Goal: Task Accomplishment & Management: Manage account settings

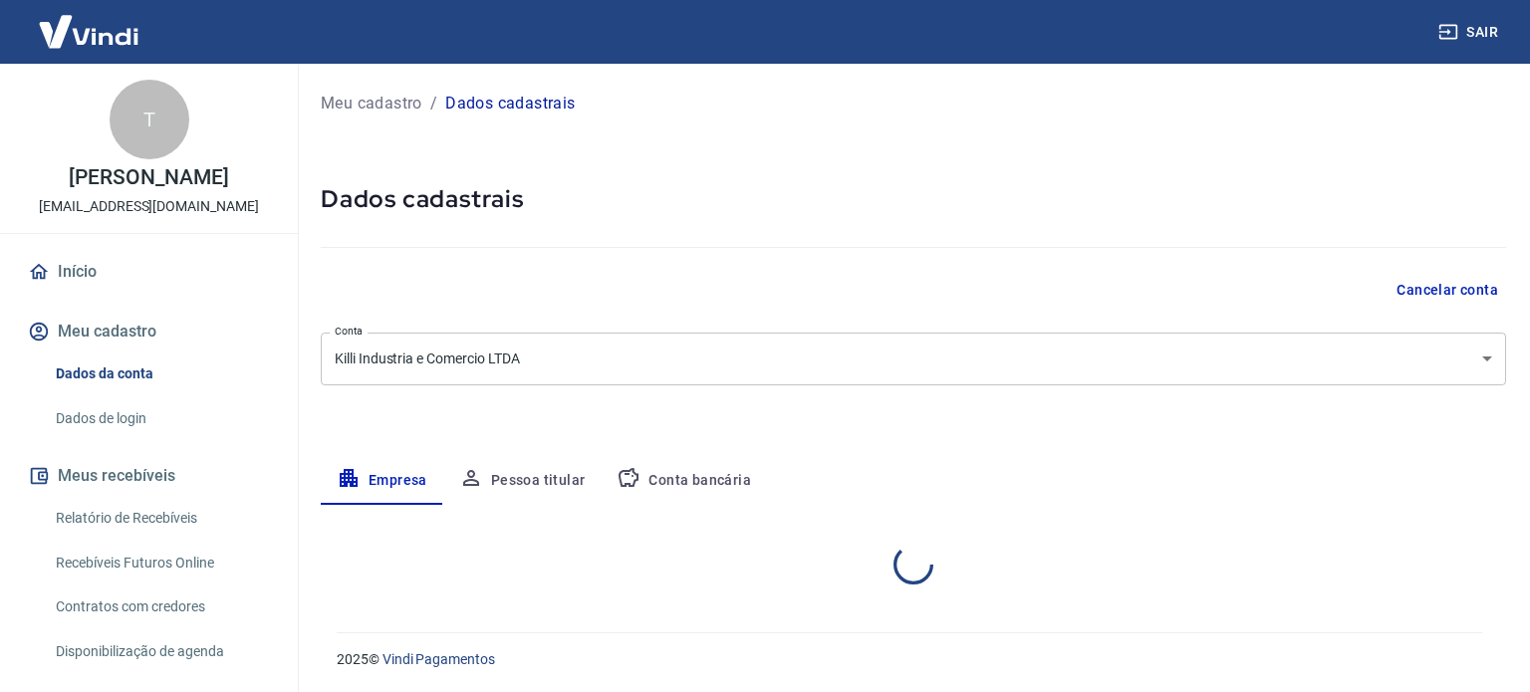
select select "SP"
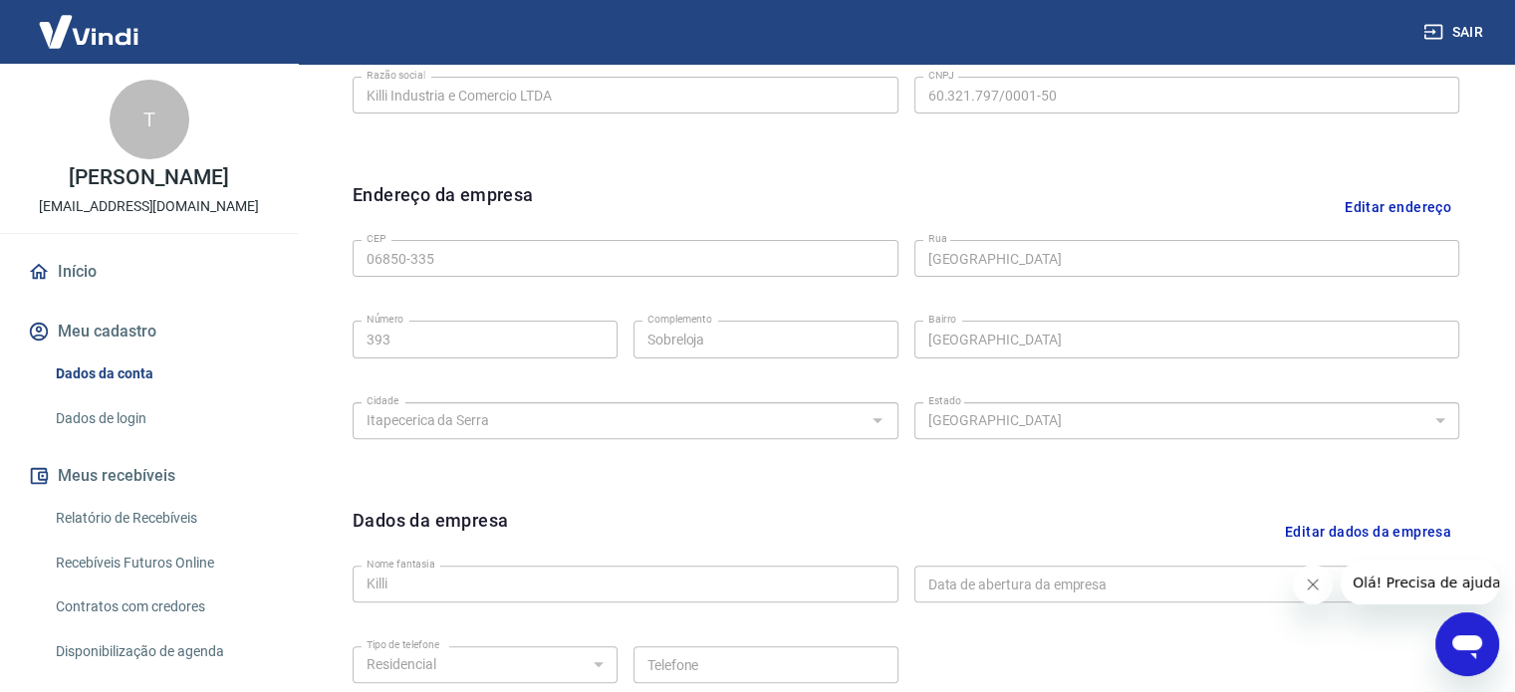
scroll to position [345, 0]
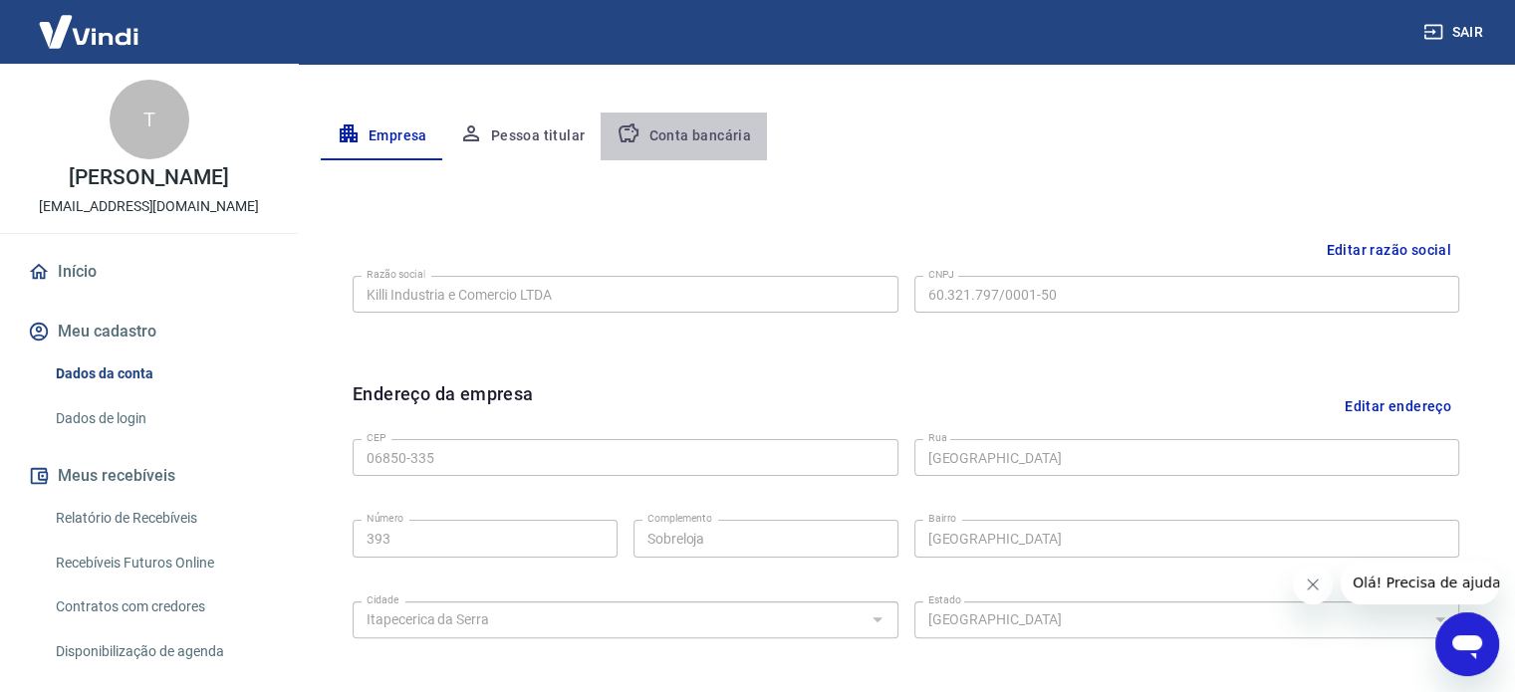
click at [700, 126] on button "Conta bancária" at bounding box center [684, 137] width 166 height 48
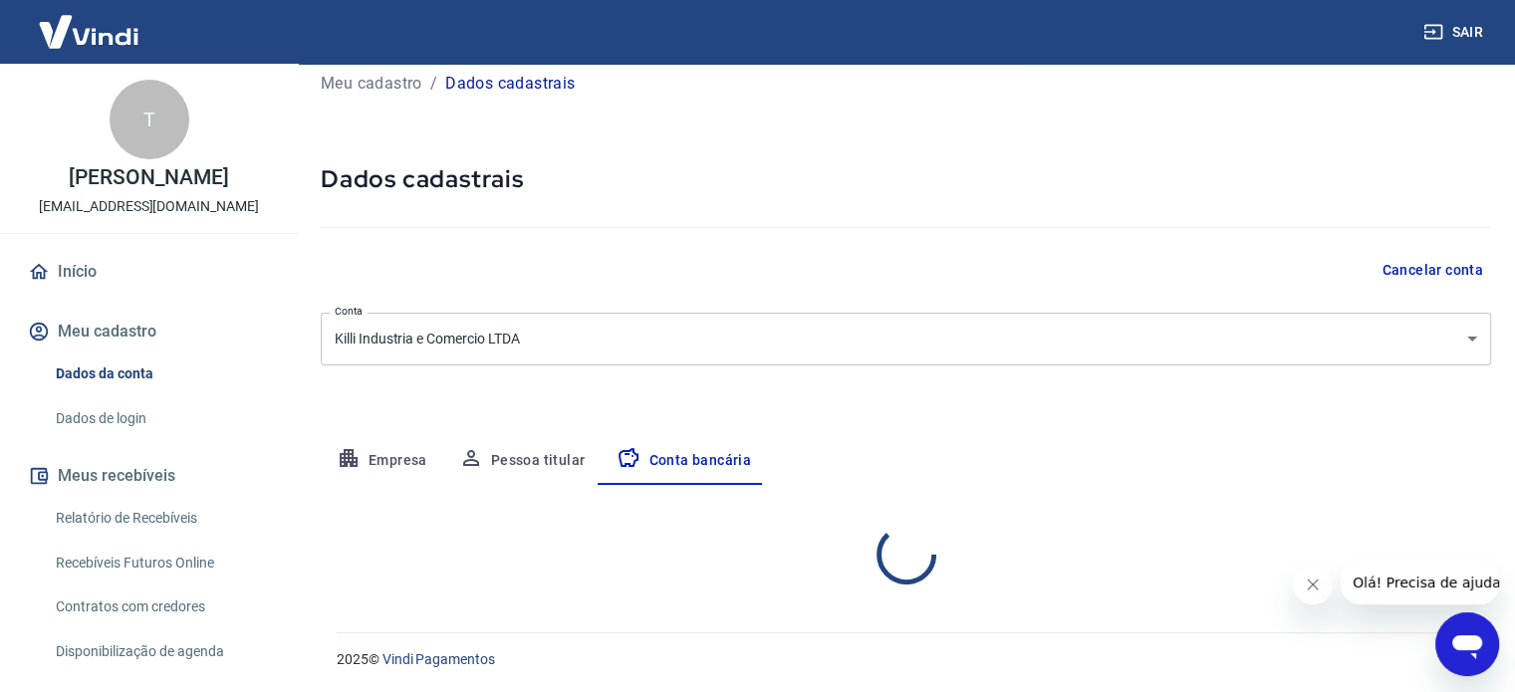
select select "1"
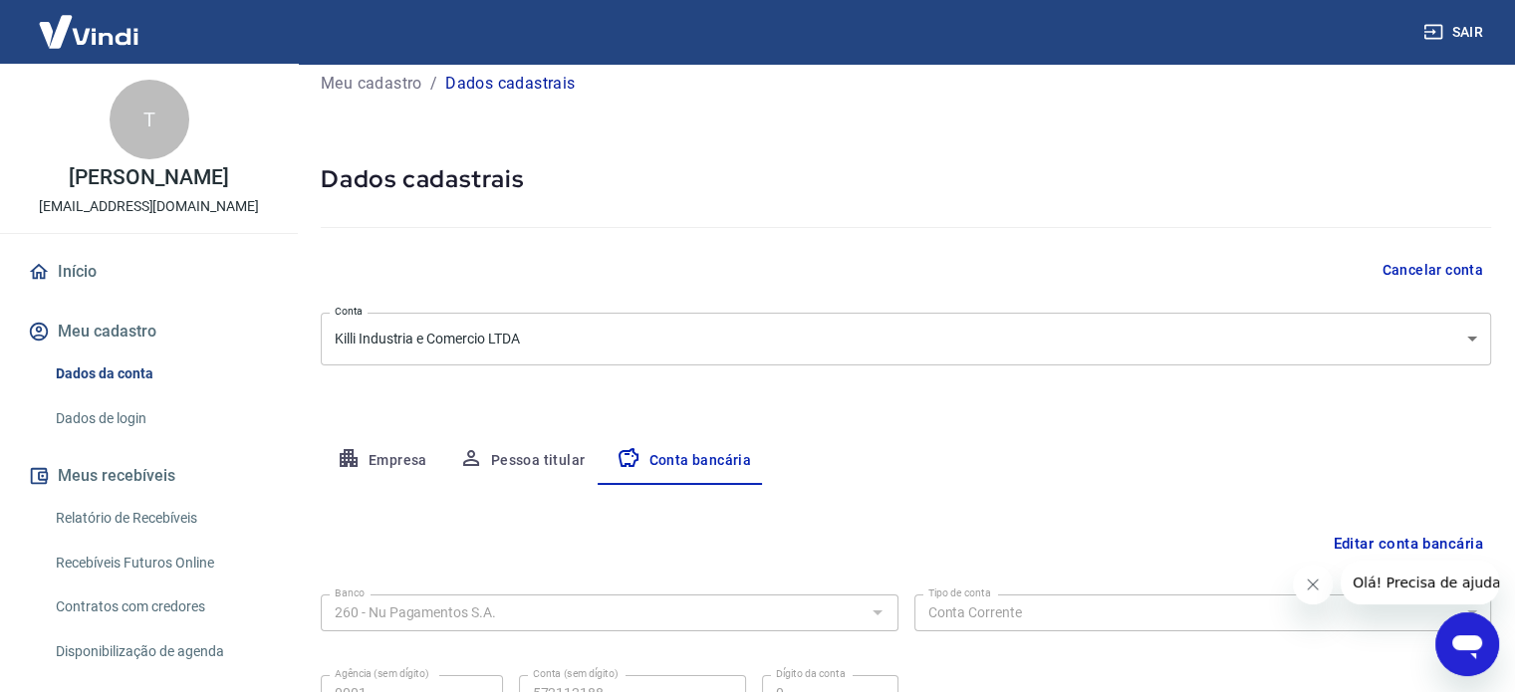
scroll to position [214, 0]
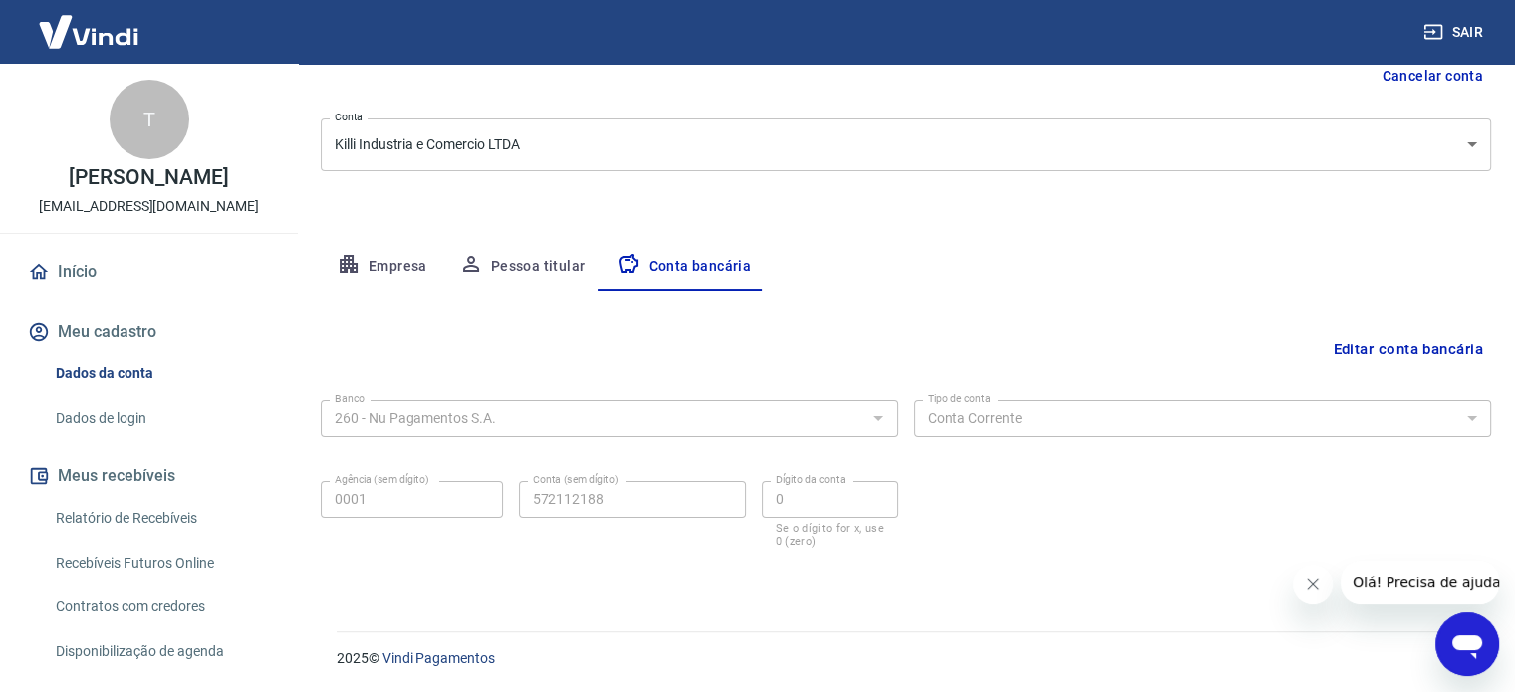
click at [1403, 358] on button "Editar conta bancária" at bounding box center [1408, 350] width 166 height 38
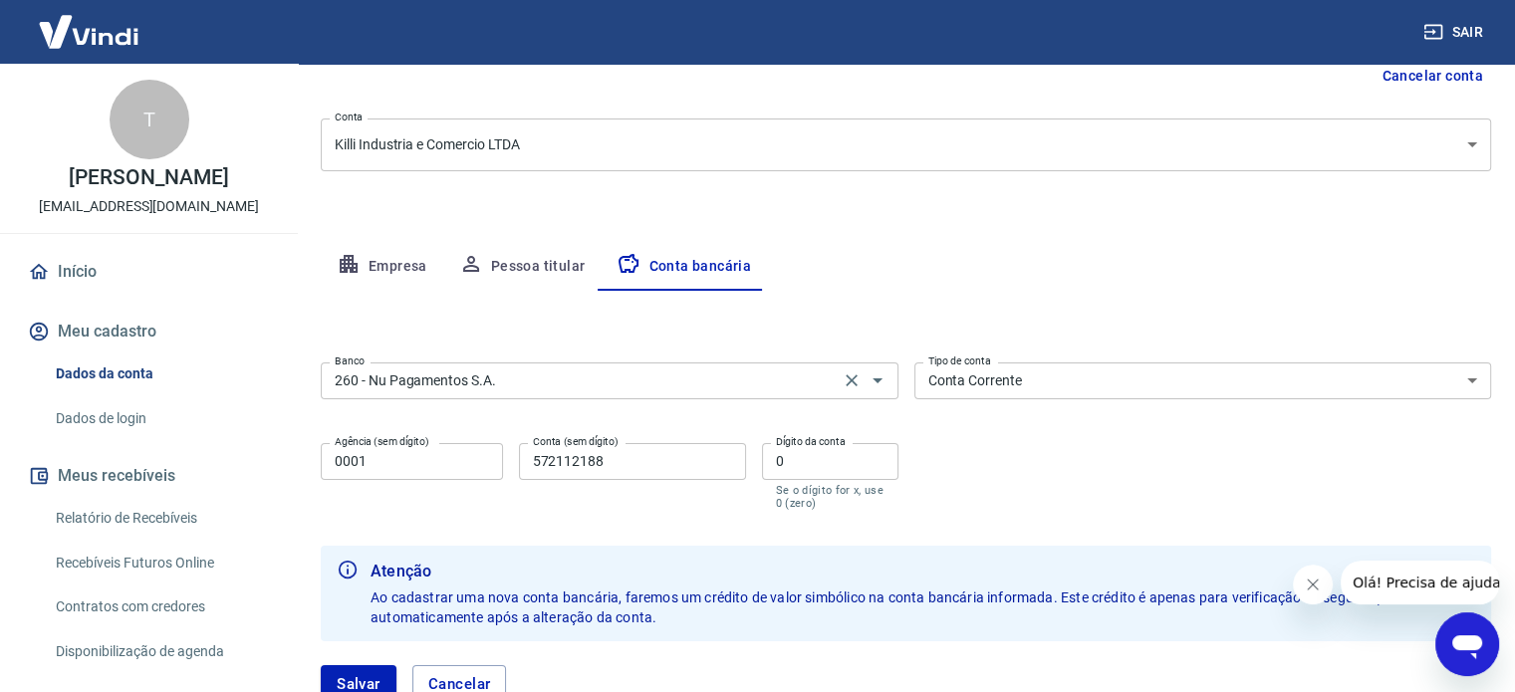
click at [796, 395] on div "260 - Nu Pagamentos S.A. Banco" at bounding box center [610, 381] width 578 height 37
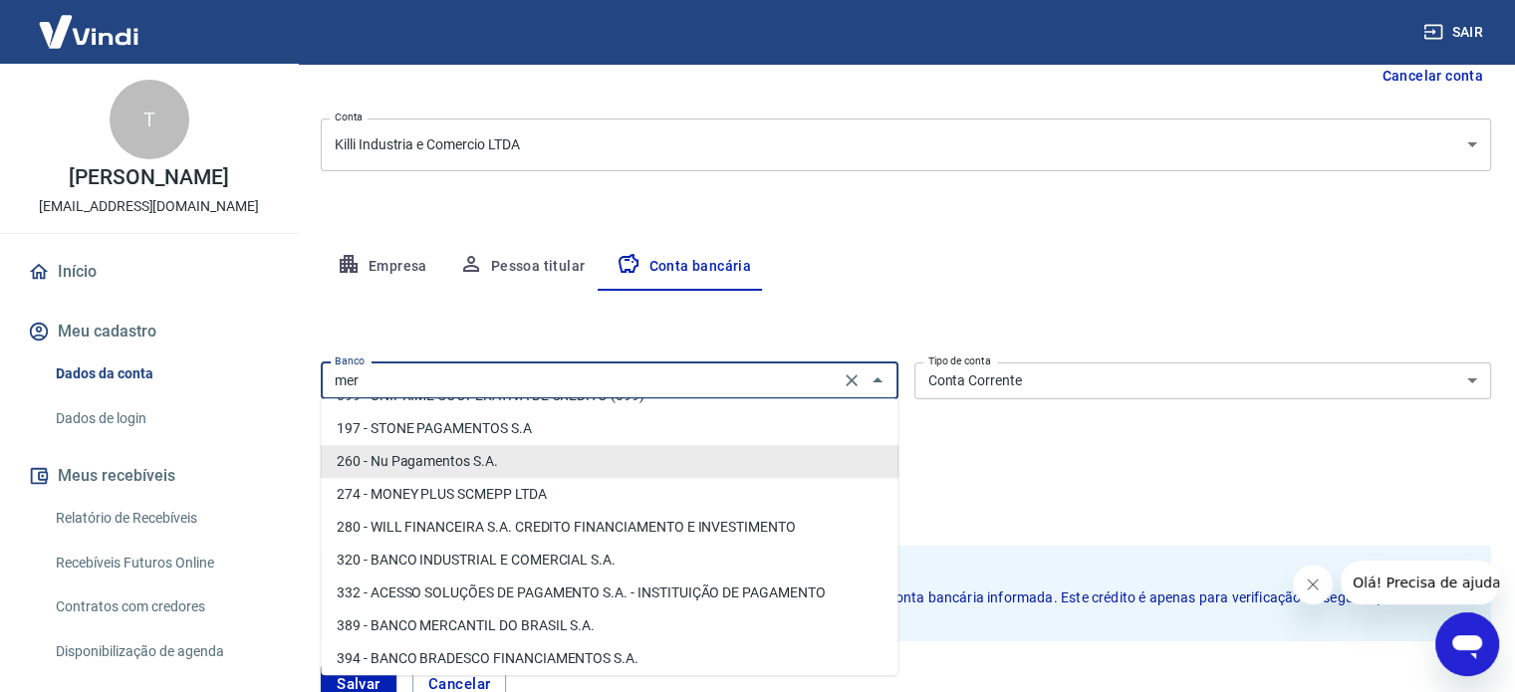
scroll to position [0, 0]
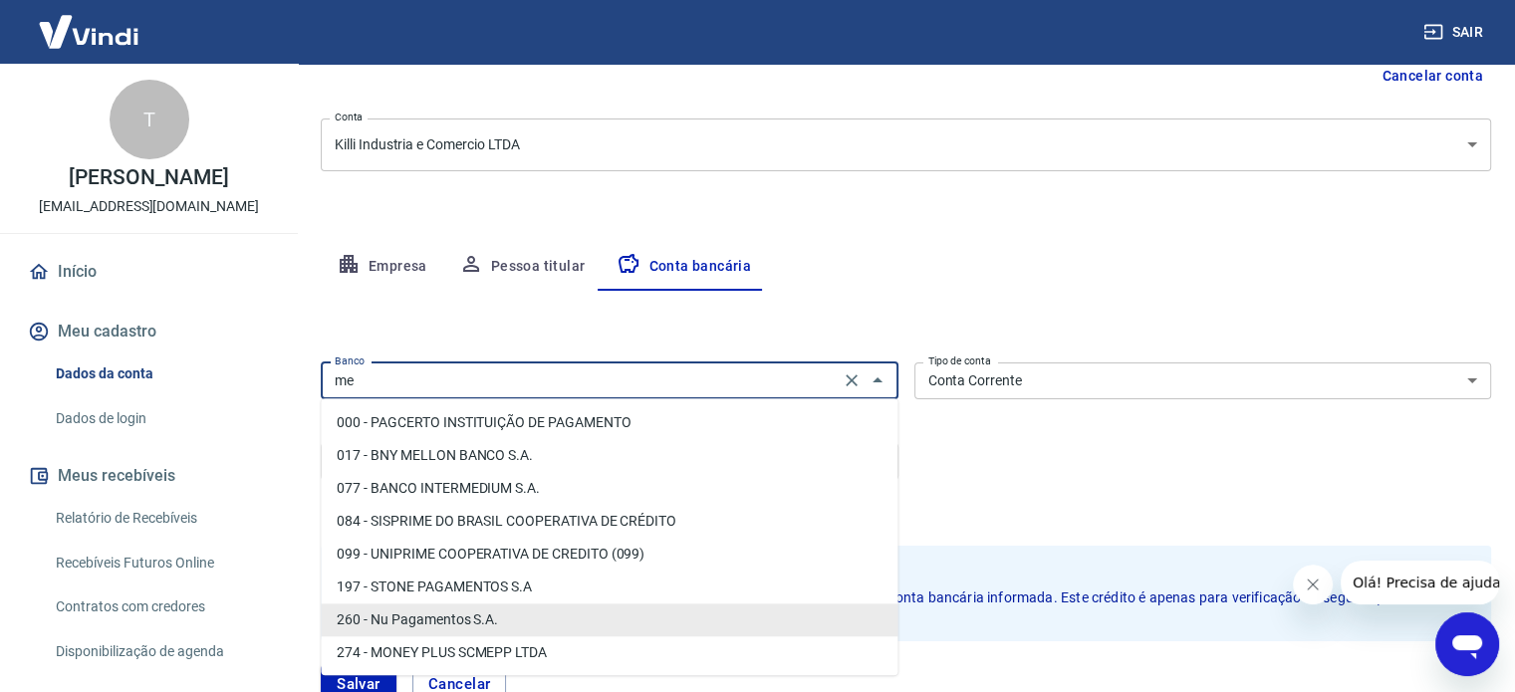
type input "m"
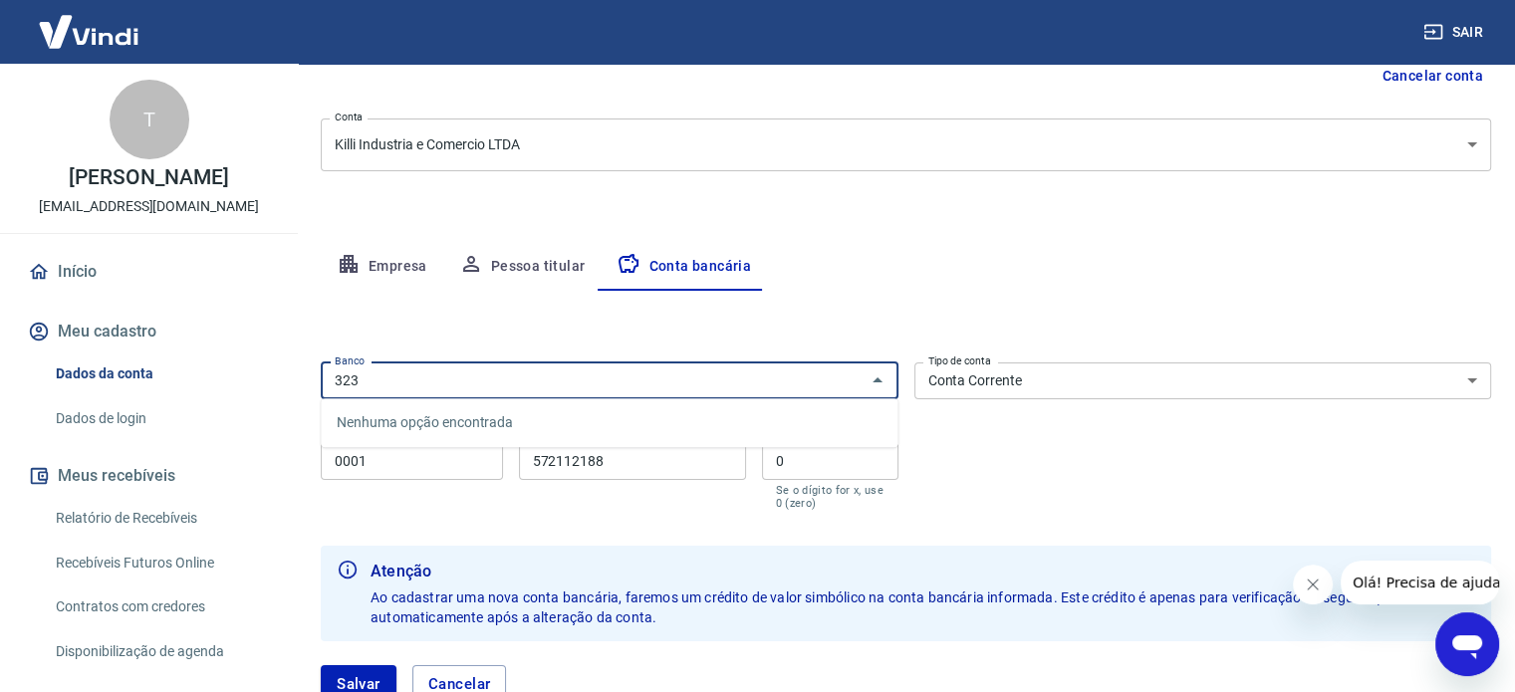
click at [659, 422] on div "Nenhuma opção encontrada" at bounding box center [609, 422] width 577 height 49
type input "323"
click at [865, 337] on div "Editar conta bancária Banco Banco Tipo de conta Conta Corrente Conta Poupança T…" at bounding box center [906, 509] width 1171 height 436
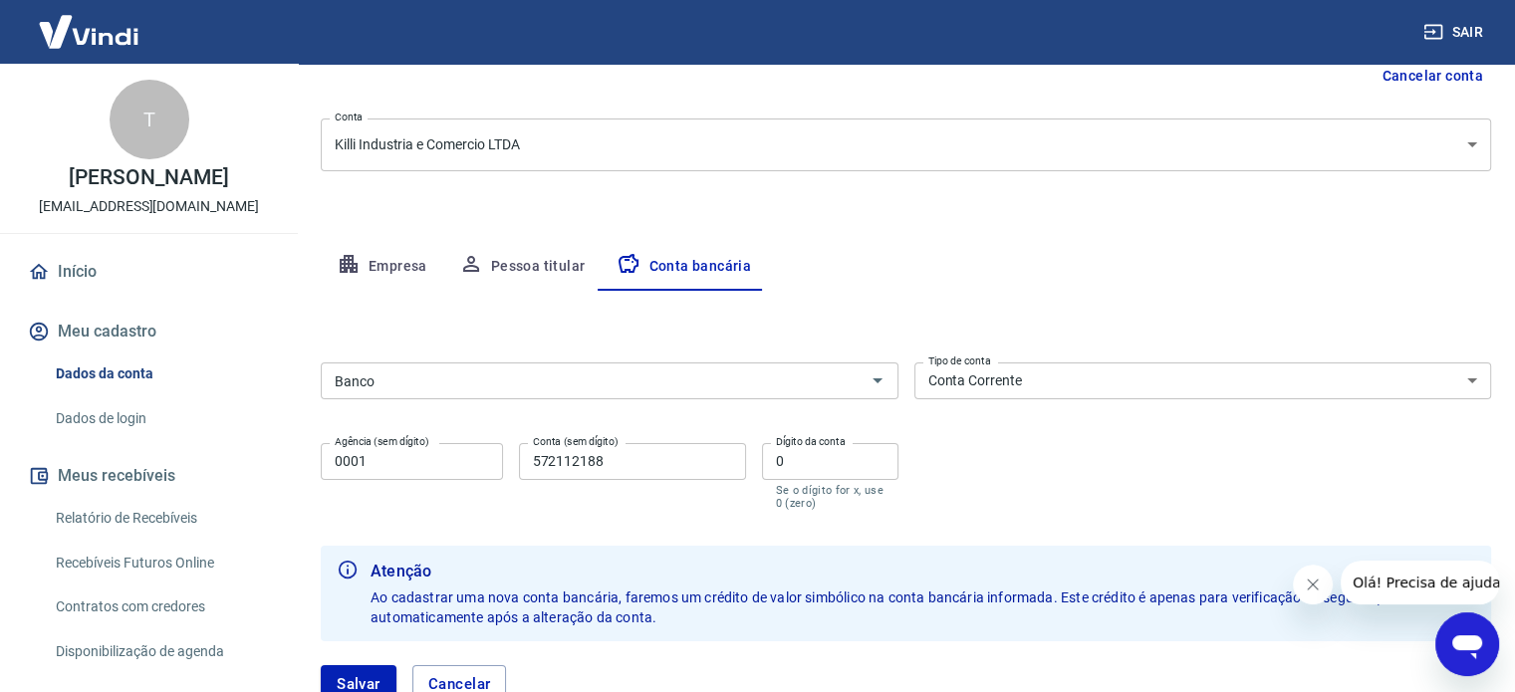
click at [798, 375] on input "Banco" at bounding box center [593, 381] width 533 height 25
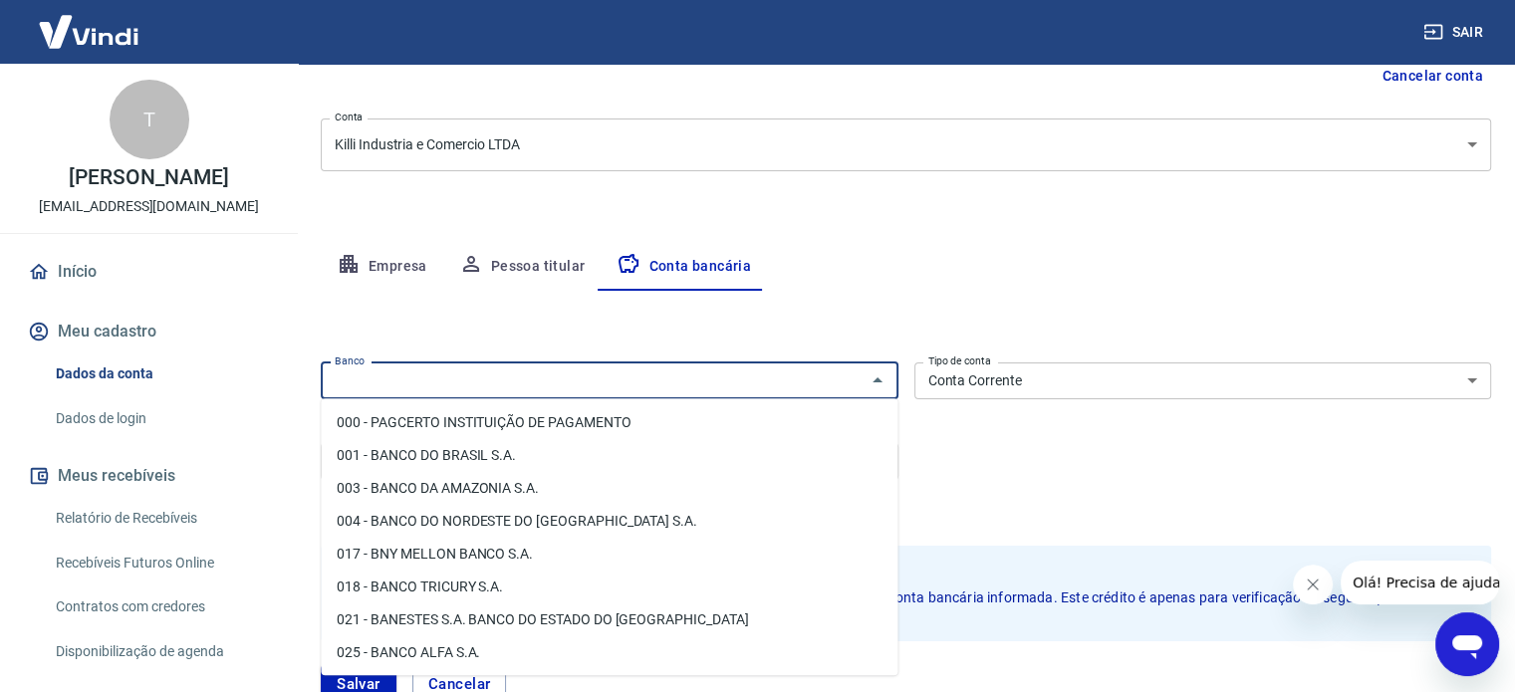
click at [667, 381] on input "Banco" at bounding box center [593, 381] width 533 height 25
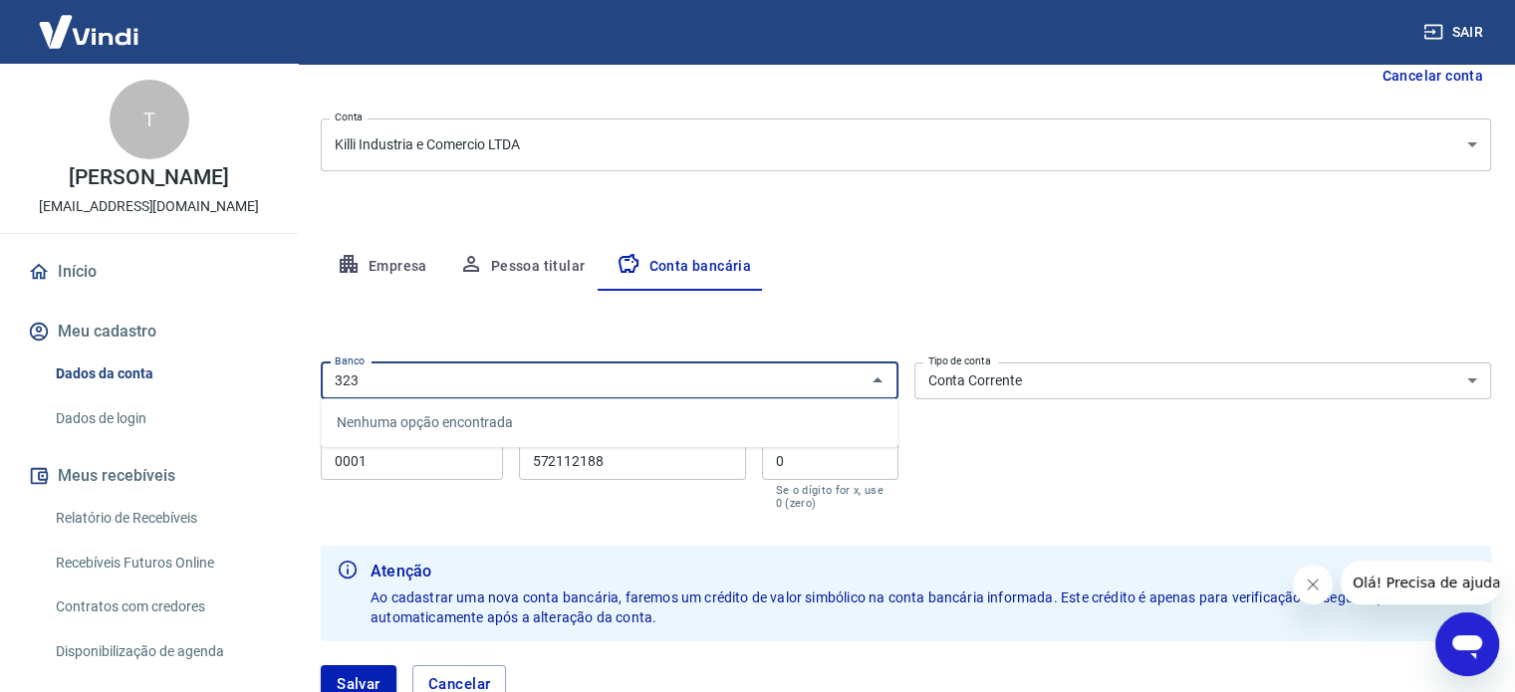
type input "323"
click at [321, 665] on button "Salvar" at bounding box center [359, 684] width 76 height 38
